Goal: Task Accomplishment & Management: Use online tool/utility

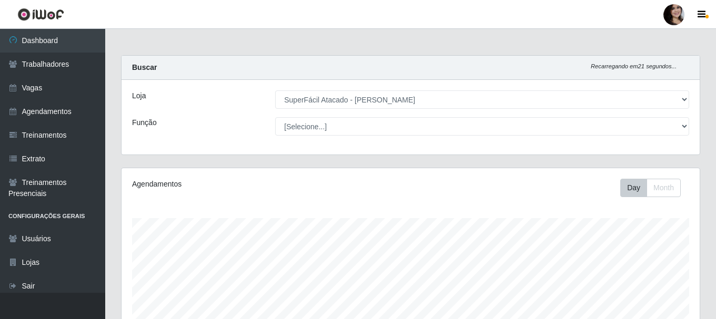
select select "399"
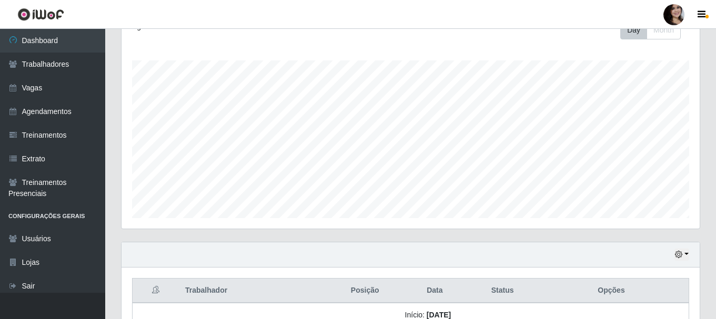
scroll to position [210, 0]
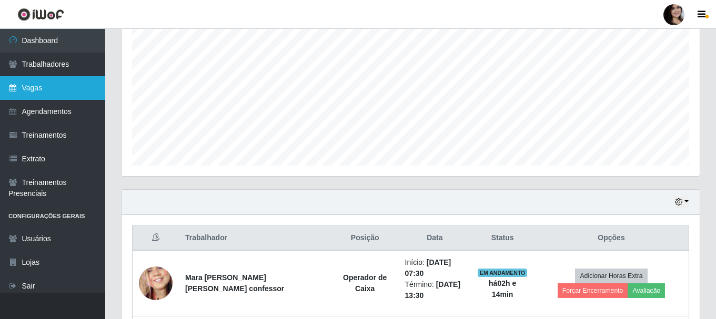
click at [62, 83] on link "Vagas" at bounding box center [52, 88] width 105 height 24
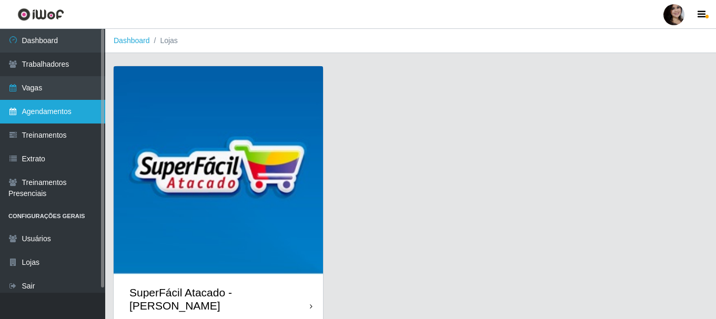
click at [50, 112] on link "Agendamentos" at bounding box center [52, 112] width 105 height 24
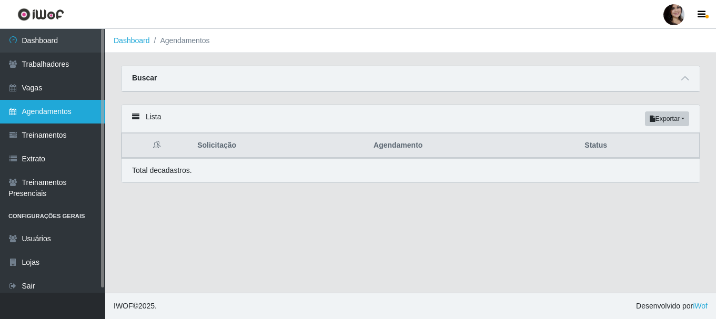
click at [86, 114] on link "Agendamentos" at bounding box center [52, 112] width 105 height 24
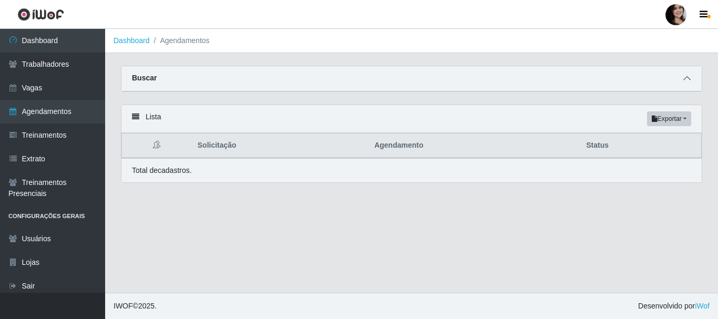
click at [688, 77] on icon at bounding box center [686, 78] width 7 height 7
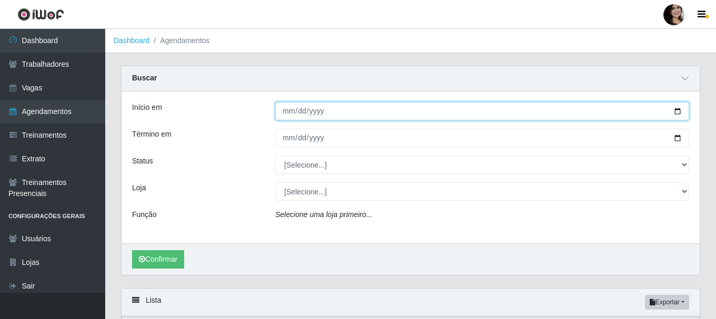
click at [679, 114] on input "Início em" at bounding box center [482, 111] width 414 height 18
type input "[DATE]"
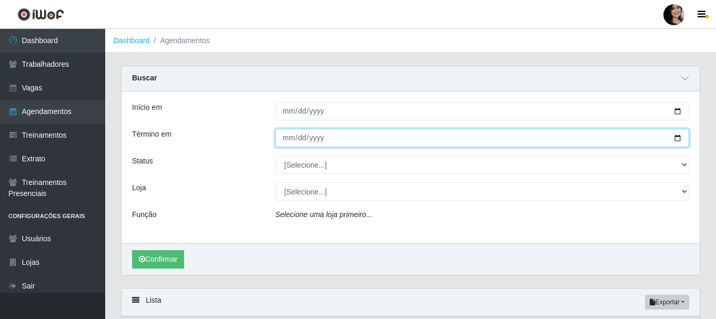
click at [676, 139] on input "Término em" at bounding box center [482, 138] width 414 height 18
type input "[DATE]"
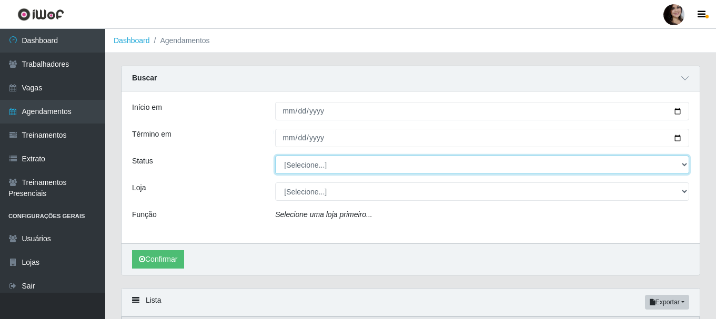
click at [682, 162] on select "[Selecione...] AGENDADO AGUARDANDO LIBERAR EM ANDAMENTO EM REVISÃO FINALIZADO C…" at bounding box center [482, 165] width 414 height 18
select select "EM ANDAMENTO"
click at [275, 156] on select "[Selecione...] AGENDADO AGUARDANDO LIBERAR EM ANDAMENTO EM REVISÃO FINALIZADO C…" at bounding box center [482, 165] width 414 height 18
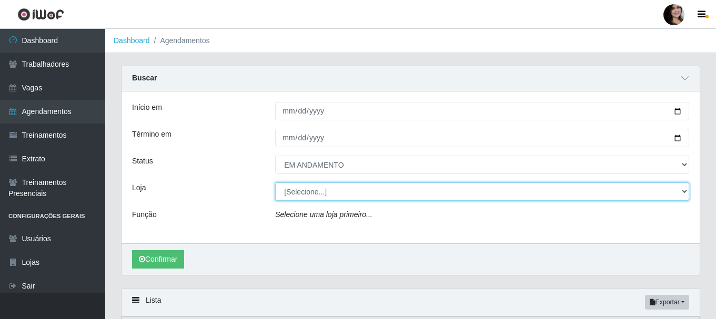
click at [685, 193] on select "[Selecione...] SuperFácil Atacado - [PERSON_NAME]" at bounding box center [482, 191] width 414 height 18
select select "399"
click at [275, 183] on select "[Selecione...] SuperFácil Atacado - [PERSON_NAME]" at bounding box center [482, 191] width 414 height 18
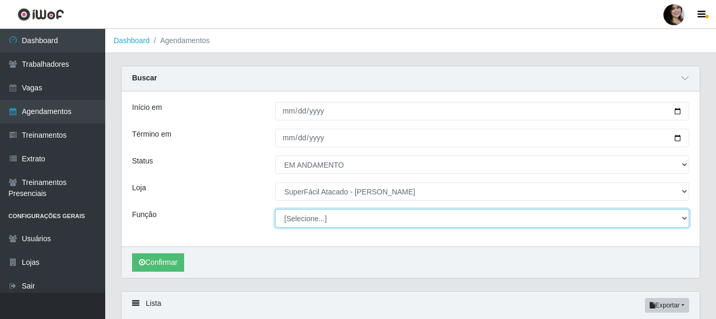
click at [684, 220] on select "[Selecione...] Embalador Embalador + Embalador ++ Operador de Caixa Operador de…" at bounding box center [482, 218] width 414 height 18
select select "22"
click at [275, 210] on select "[Selecione...] Embalador Embalador + Embalador ++ Operador de Caixa Operador de…" at bounding box center [482, 218] width 414 height 18
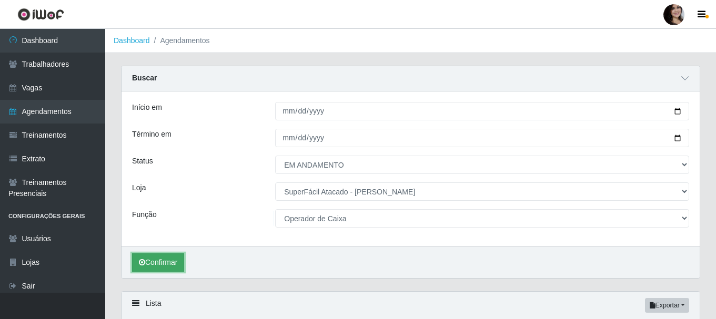
click at [179, 265] on button "Confirmar" at bounding box center [158, 262] width 52 height 18
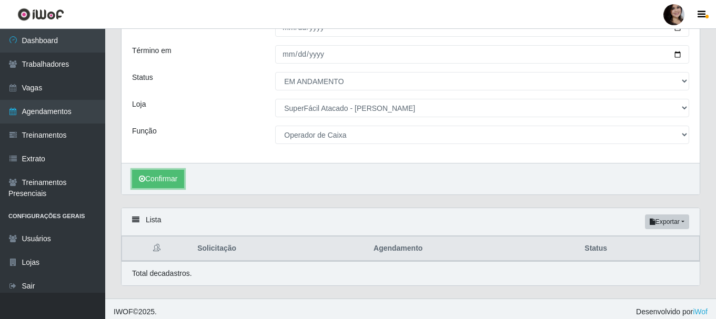
scroll to position [90, 0]
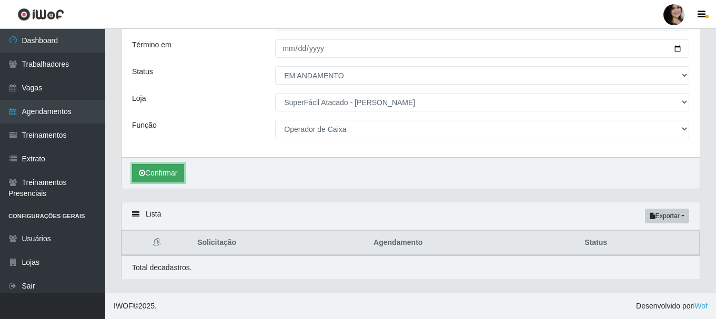
click at [162, 169] on button "Confirmar" at bounding box center [158, 173] width 52 height 18
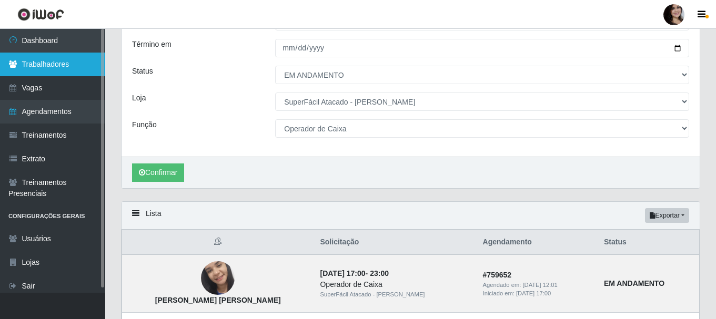
click at [52, 64] on link "Trabalhadores" at bounding box center [52, 65] width 105 height 24
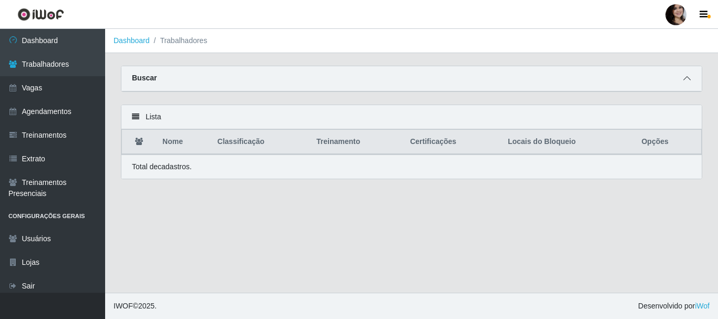
click at [688, 78] on icon at bounding box center [686, 78] width 7 height 7
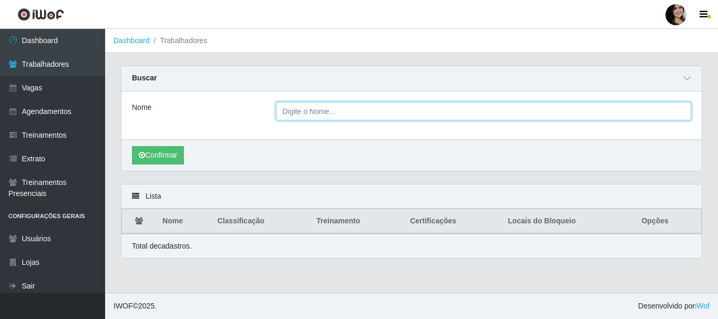
click at [442, 113] on input "Nome" at bounding box center [484, 111] width 416 height 18
type input "[PERSON_NAME] [PERSON_NAME]"
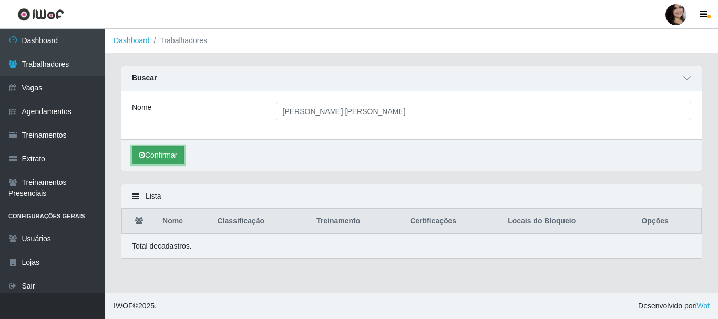
click at [177, 161] on button "Confirmar" at bounding box center [158, 155] width 52 height 18
click at [149, 154] on button "Confirmar" at bounding box center [158, 155] width 52 height 18
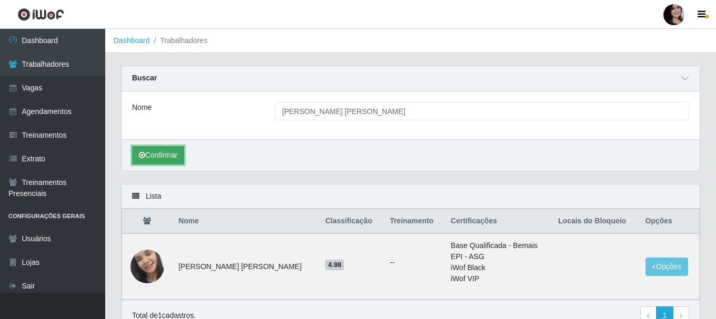
click at [149, 154] on button "Confirmar" at bounding box center [158, 155] width 52 height 18
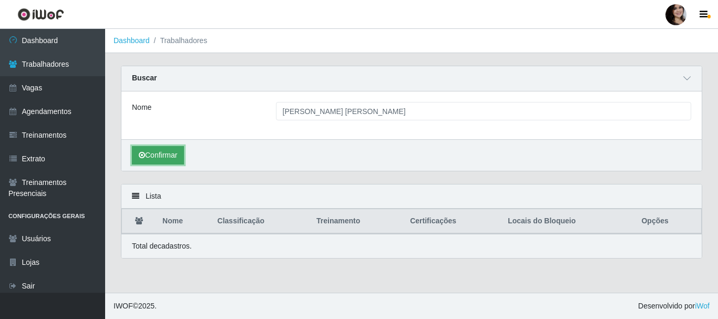
click at [162, 152] on button "Confirmar" at bounding box center [158, 155] width 52 height 18
click at [169, 154] on button "Confirmar" at bounding box center [158, 155] width 52 height 18
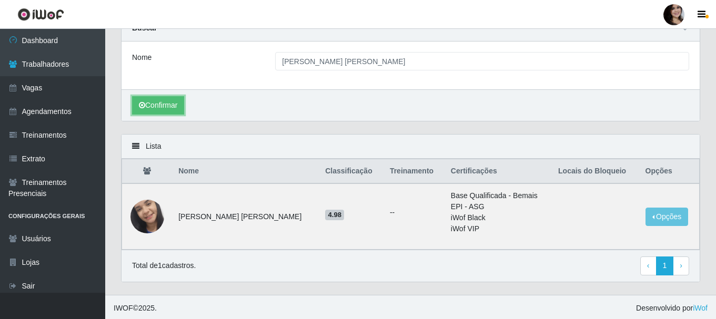
scroll to position [53, 0]
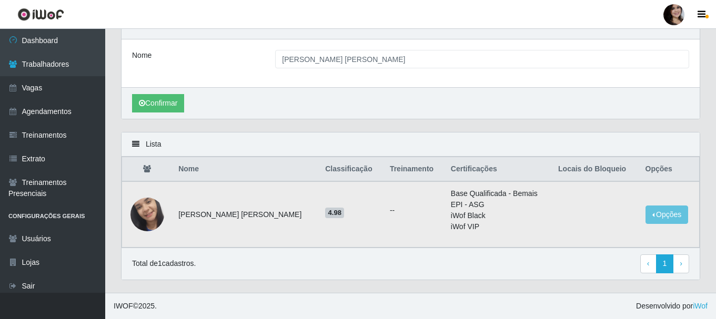
click at [390, 214] on ul "--" at bounding box center [414, 210] width 48 height 11
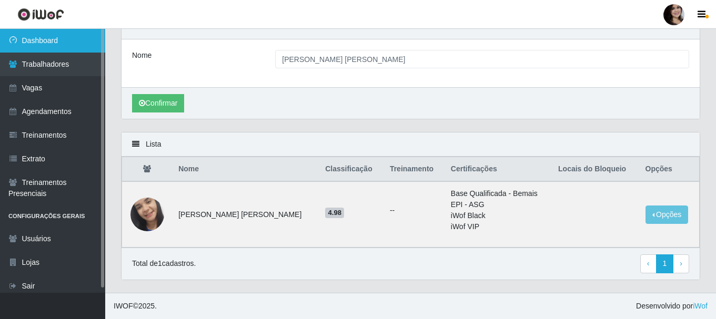
click at [48, 44] on link "Dashboard" at bounding box center [52, 41] width 105 height 24
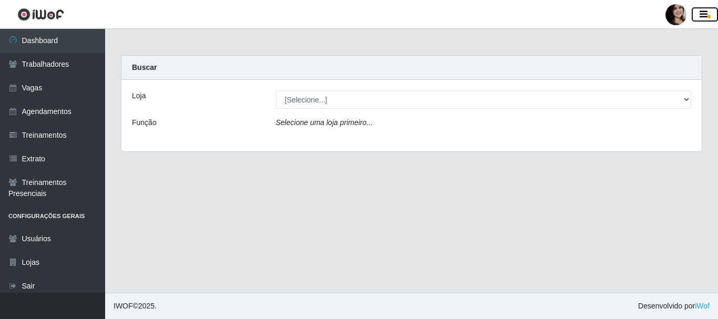
click at [704, 14] on icon "button" at bounding box center [704, 14] width 8 height 9
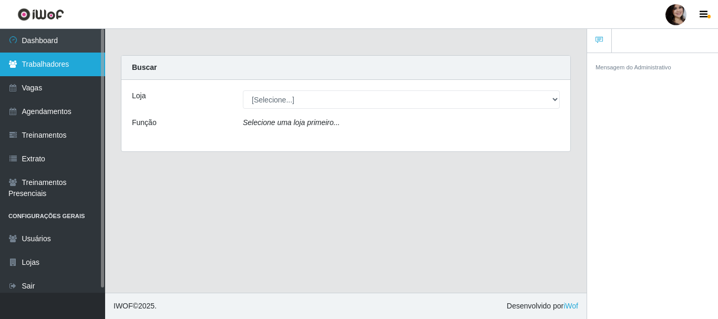
click at [50, 63] on link "Trabalhadores" at bounding box center [52, 65] width 105 height 24
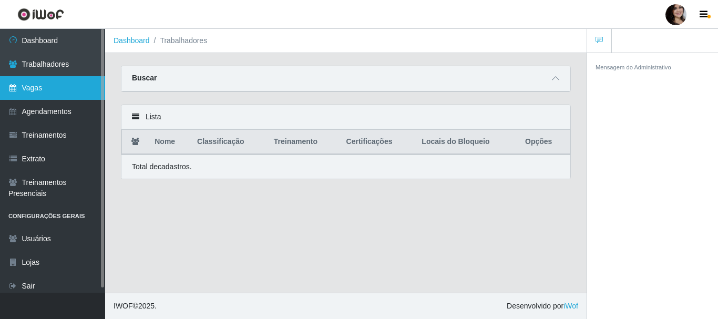
click at [34, 89] on link "Vagas" at bounding box center [52, 88] width 105 height 24
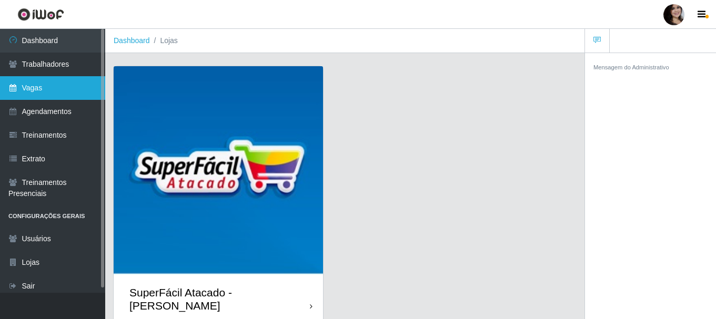
click at [46, 88] on link "Vagas" at bounding box center [52, 88] width 105 height 24
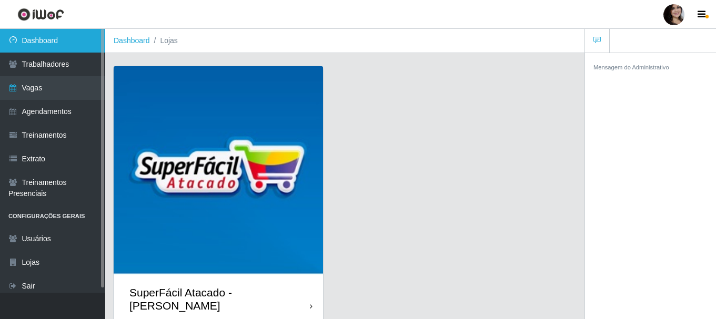
click at [54, 40] on link "Dashboard" at bounding box center [52, 41] width 105 height 24
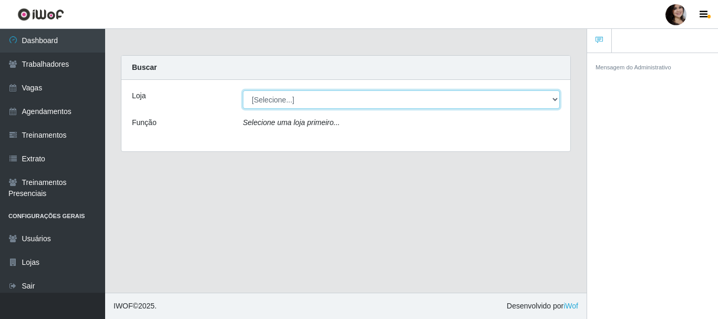
click at [551, 97] on select "[Selecione...] SuperFácil Atacado - [PERSON_NAME]" at bounding box center [401, 99] width 317 height 18
select select "399"
click at [243, 90] on select "[Selecione...] SuperFácil Atacado - [PERSON_NAME]" at bounding box center [401, 99] width 317 height 18
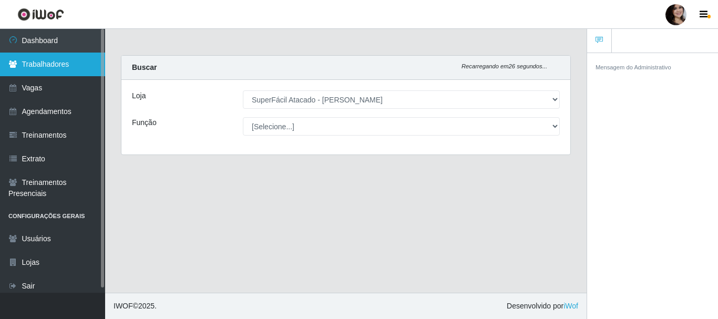
click at [50, 62] on link "Trabalhadores" at bounding box center [52, 65] width 105 height 24
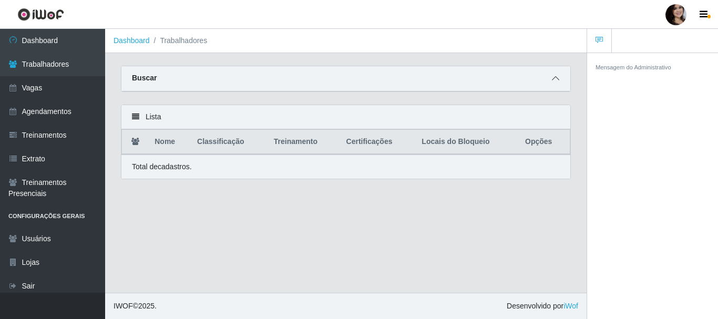
click at [553, 75] on span at bounding box center [555, 79] width 13 height 12
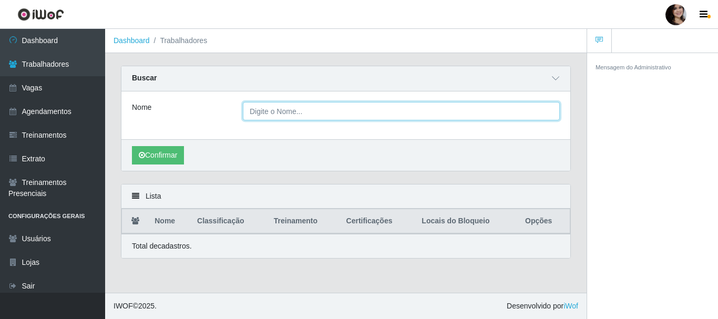
click at [433, 113] on input "Nome" at bounding box center [401, 111] width 317 height 18
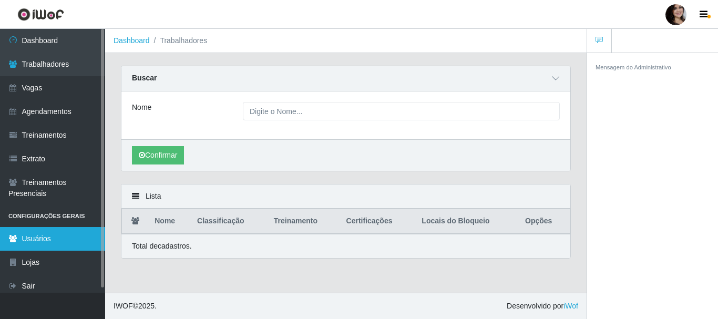
click at [43, 240] on link "Usuários" at bounding box center [52, 239] width 105 height 24
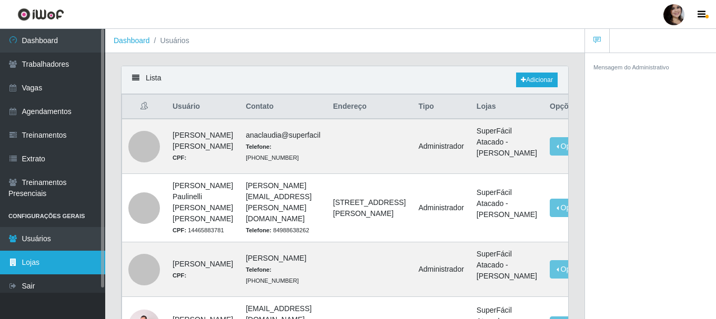
click at [32, 259] on link "Lojas" at bounding box center [52, 263] width 105 height 24
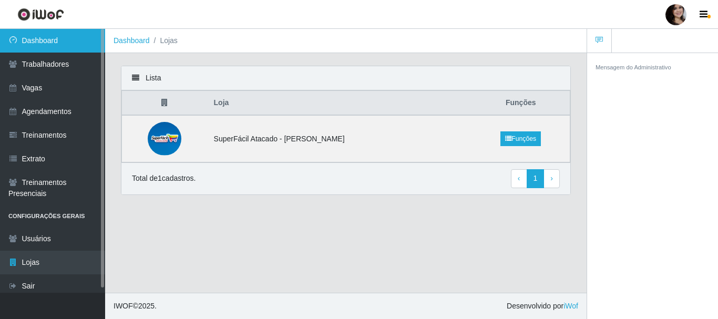
click at [47, 39] on link "Dashboard" at bounding box center [52, 41] width 105 height 24
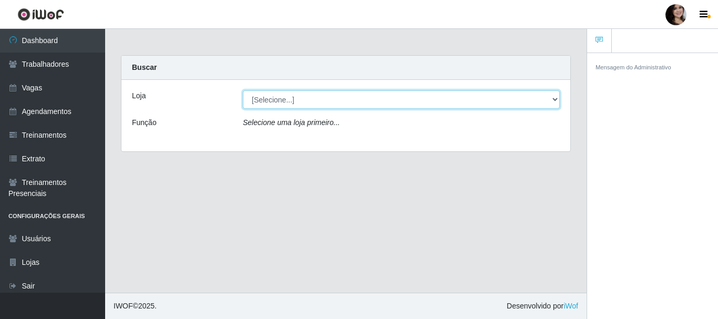
click at [555, 98] on select "[Selecione...] SuperFácil Atacado - [PERSON_NAME]" at bounding box center [401, 99] width 317 height 18
select select "399"
click at [243, 90] on select "[Selecione...] SuperFácil Atacado - [PERSON_NAME]" at bounding box center [401, 99] width 317 height 18
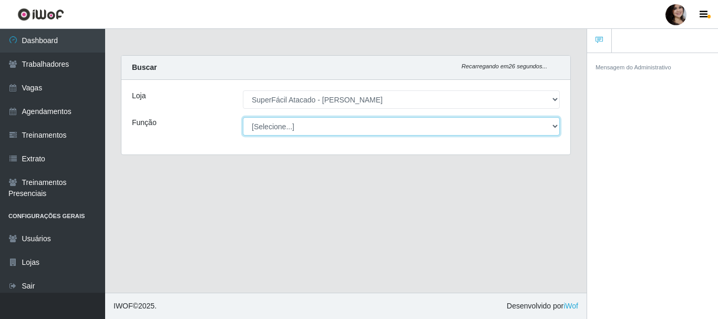
click at [555, 124] on select "[Selecione...] Embalador Embalador + Embalador ++ Operador de Caixa Operador de…" at bounding box center [401, 126] width 317 height 18
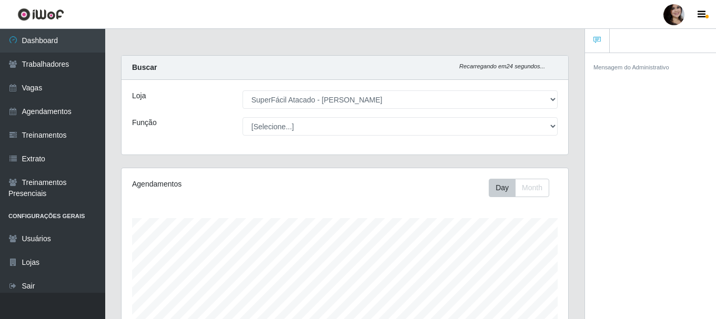
scroll to position [218, 446]
click at [203, 216] on div "Agendamentos Day Month" at bounding box center [344, 277] width 446 height 218
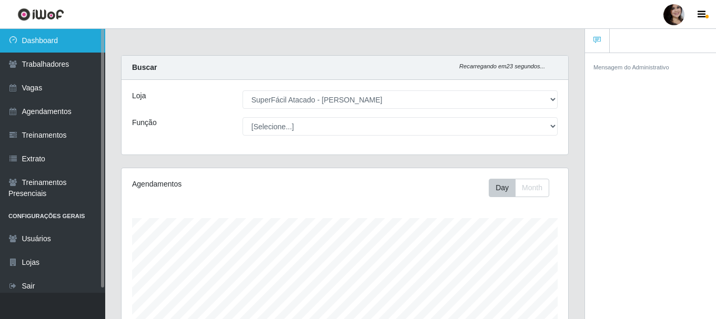
click at [44, 38] on link "Dashboard" at bounding box center [52, 41] width 105 height 24
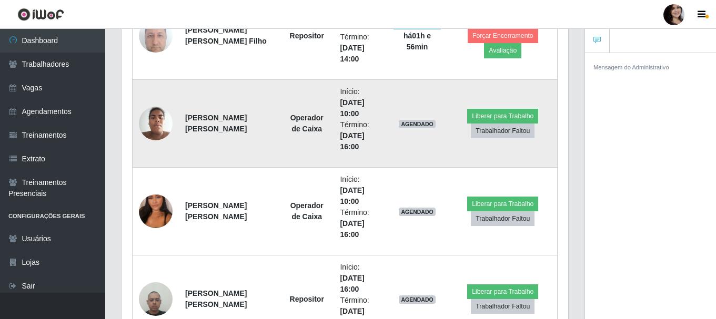
scroll to position [841, 0]
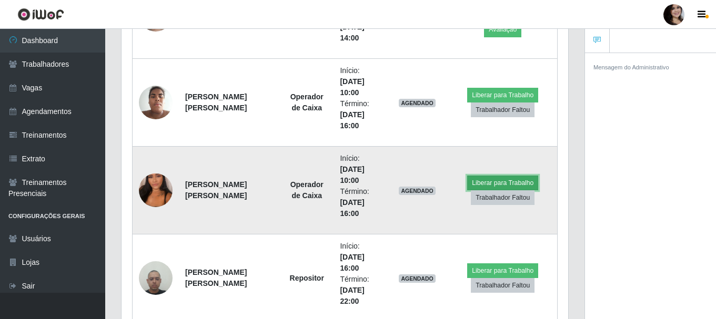
click at [496, 182] on button "Liberar para Trabalho" at bounding box center [502, 183] width 71 height 15
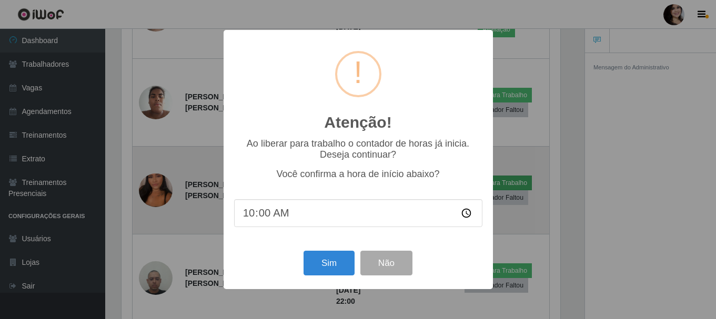
scroll to position [218, 441]
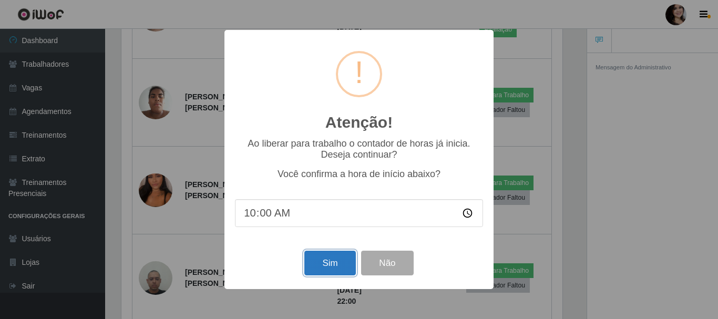
click at [339, 260] on button "Sim" at bounding box center [329, 263] width 51 height 25
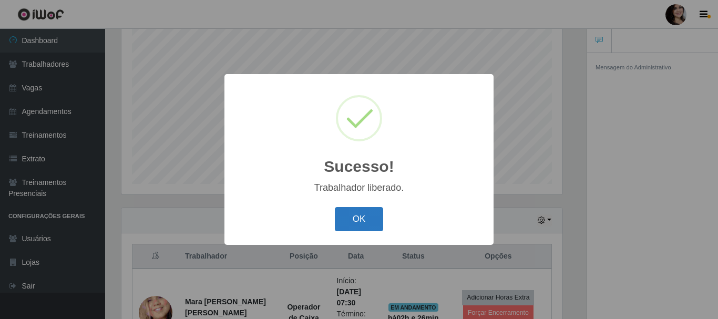
click at [358, 217] on button "OK" at bounding box center [359, 219] width 49 height 25
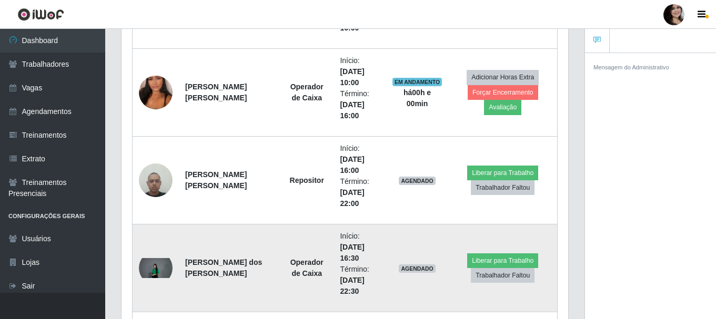
scroll to position [875, 0]
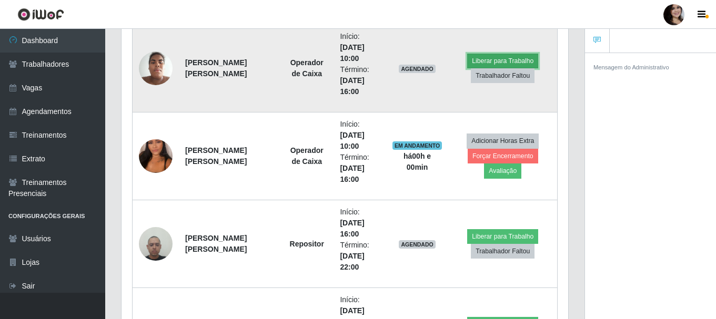
click at [505, 63] on button "Liberar para Trabalho" at bounding box center [502, 61] width 71 height 15
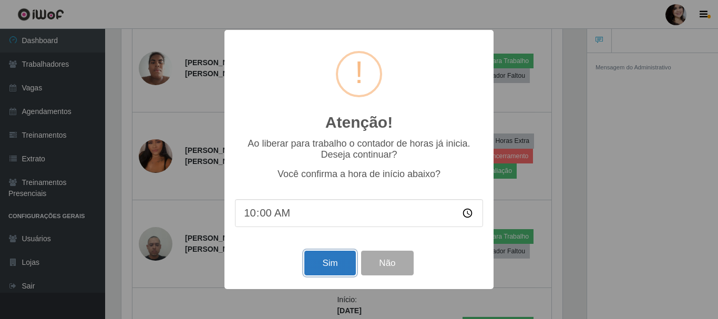
click at [325, 258] on button "Sim" at bounding box center [329, 263] width 51 height 25
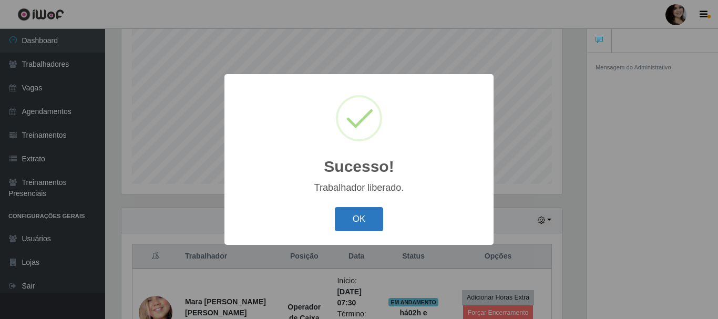
click at [360, 221] on button "OK" at bounding box center [359, 219] width 49 height 25
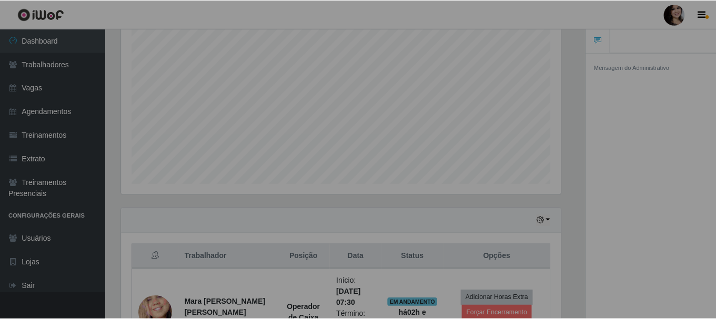
scroll to position [218, 446]
